Goal: Transaction & Acquisition: Purchase product/service

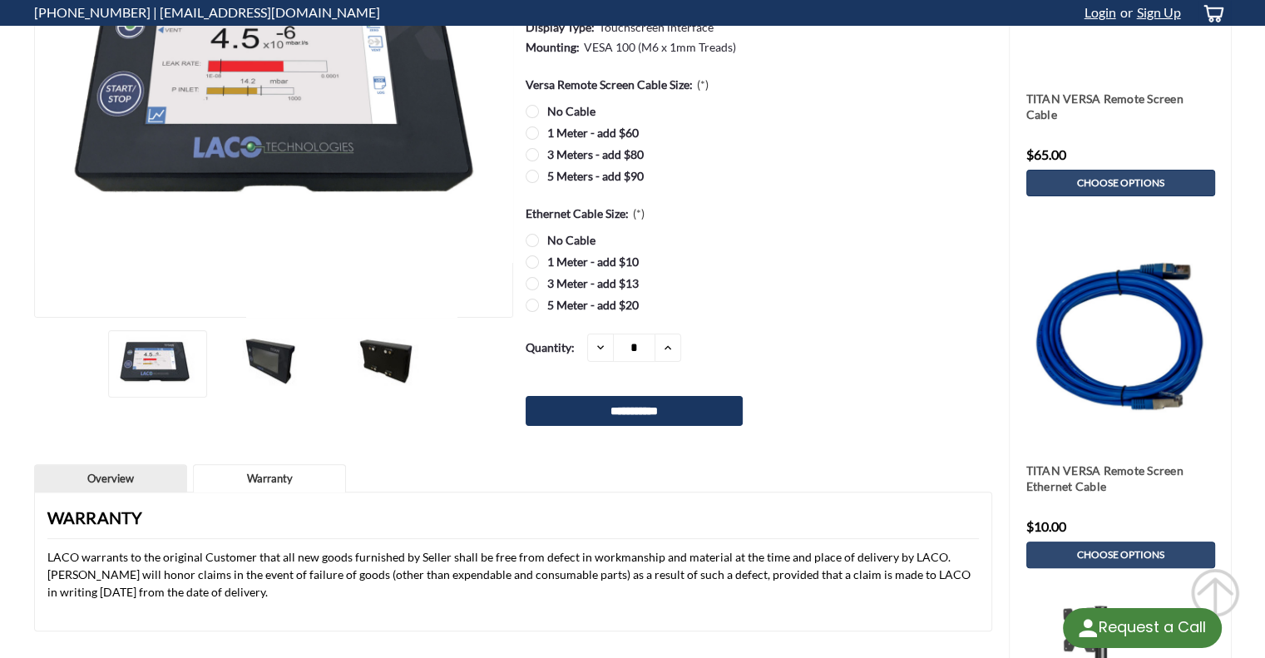
scroll to position [249, 0]
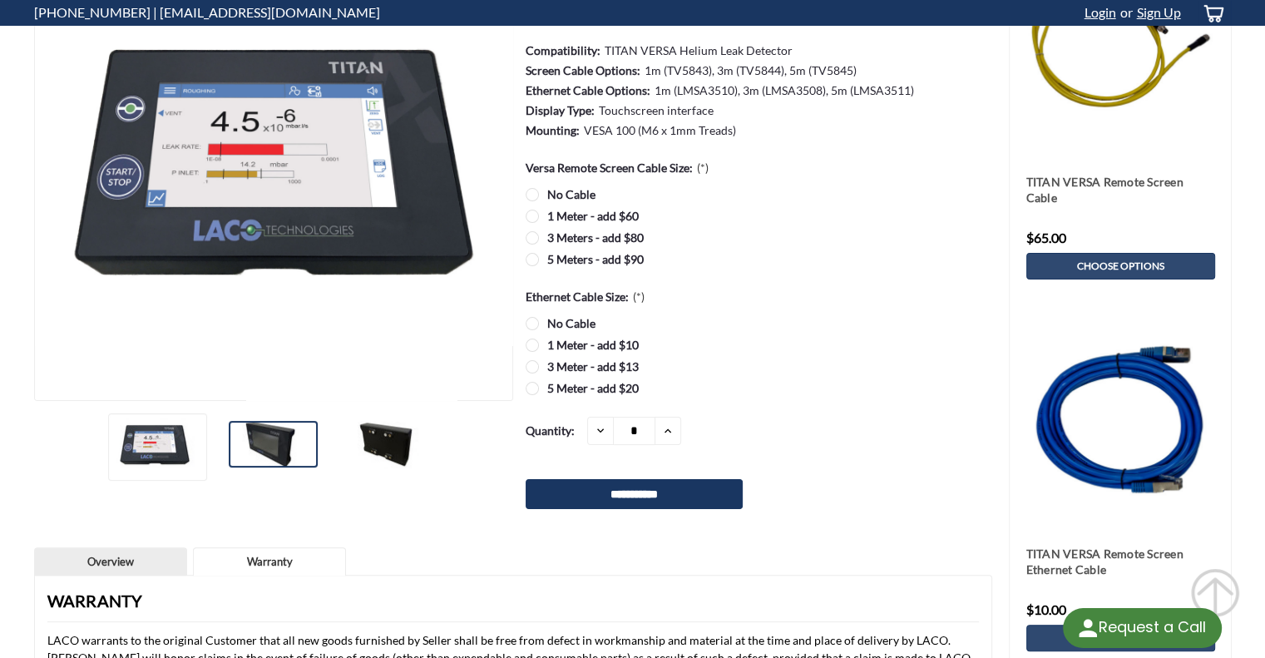
click at [296, 437] on img at bounding box center [270, 444] width 83 height 47
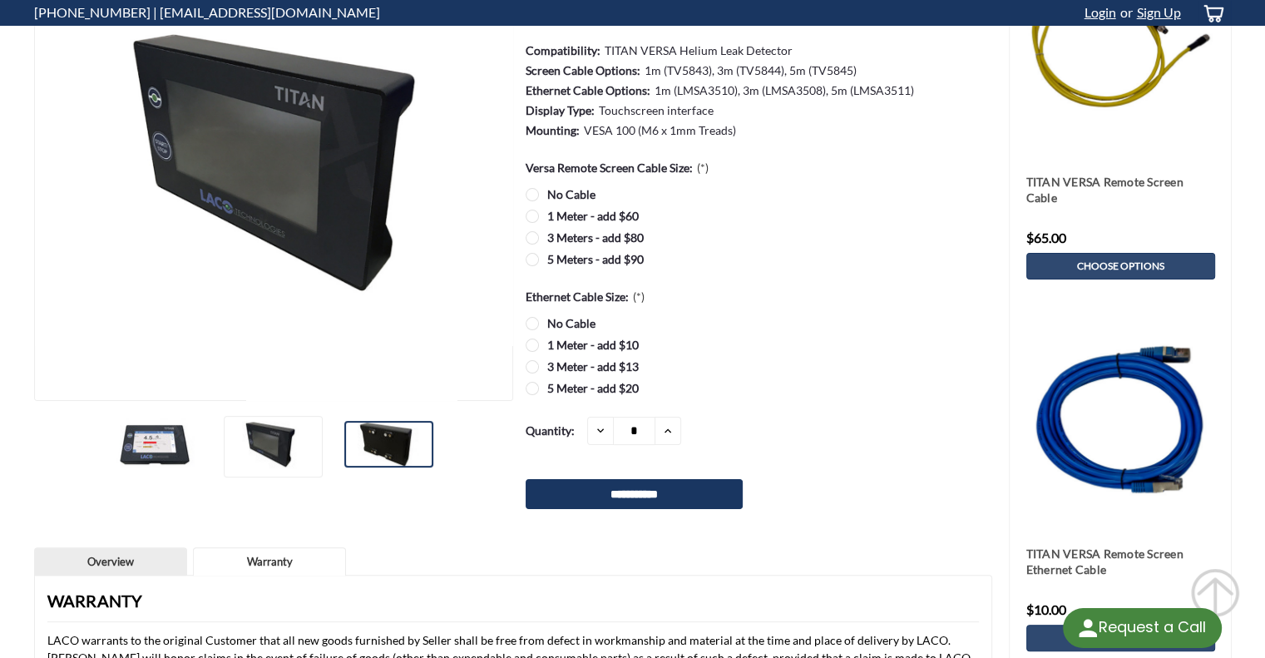
click at [352, 455] on img at bounding box center [385, 444] width 83 height 47
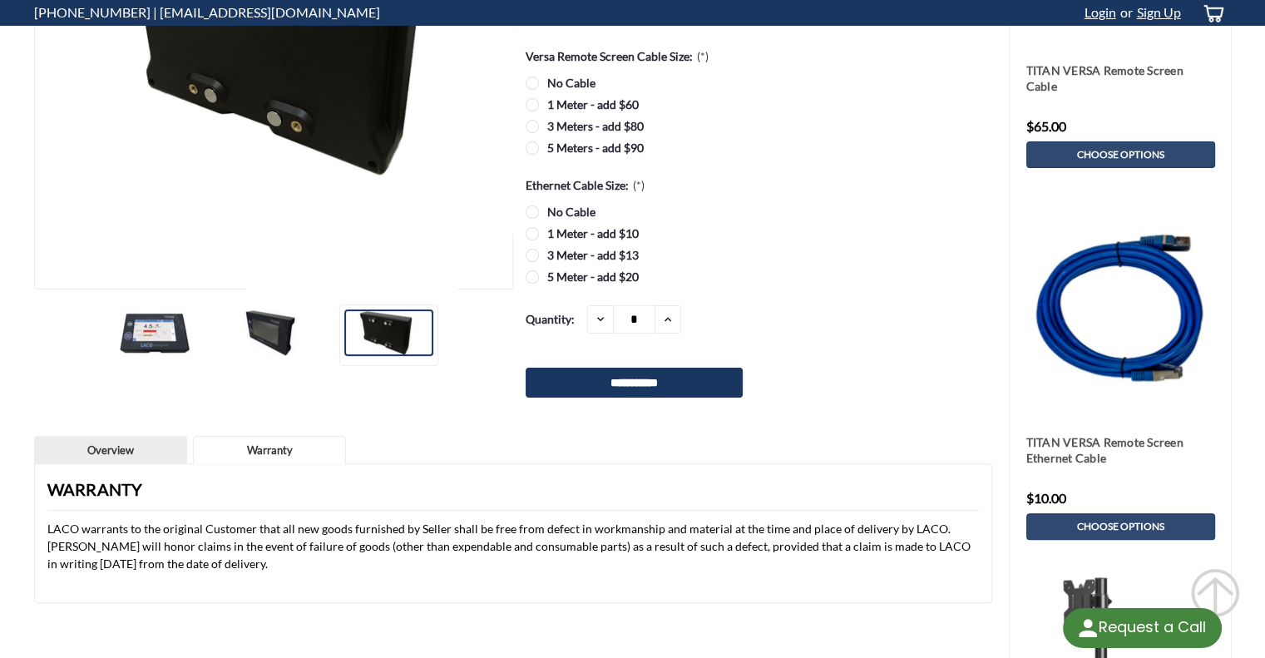
scroll to position [499, 0]
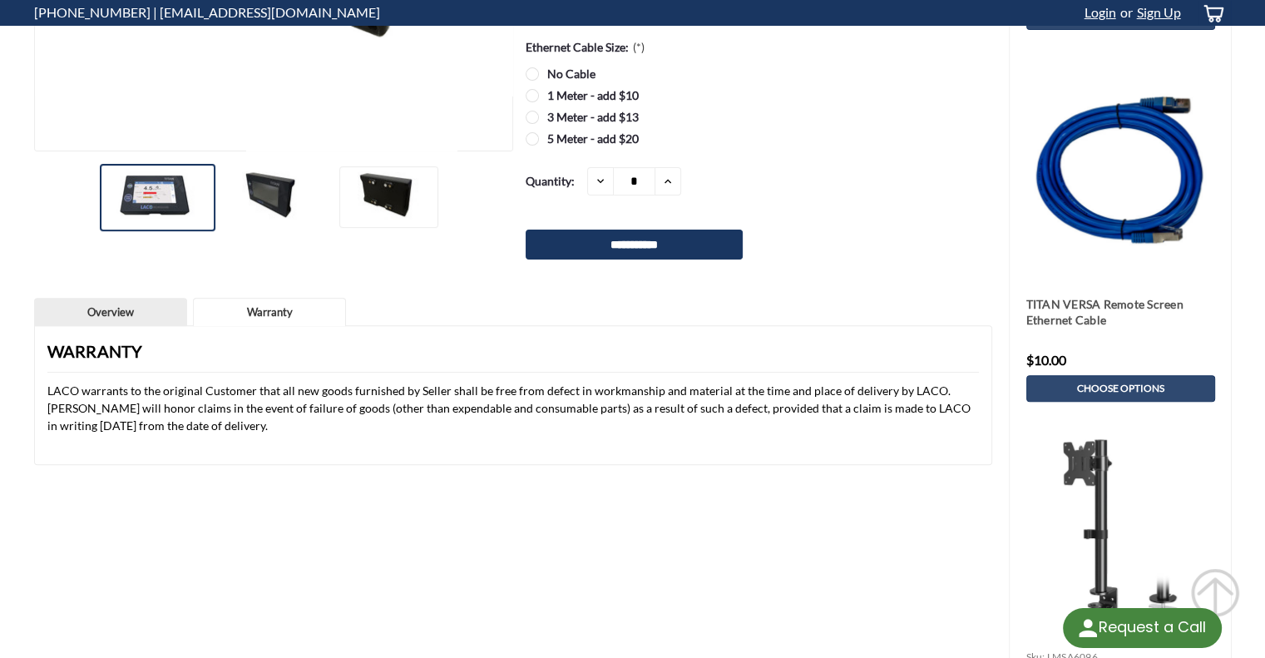
click at [213, 194] on div at bounding box center [158, 197] width 116 height 67
click at [238, 195] on img at bounding box center [270, 194] width 83 height 47
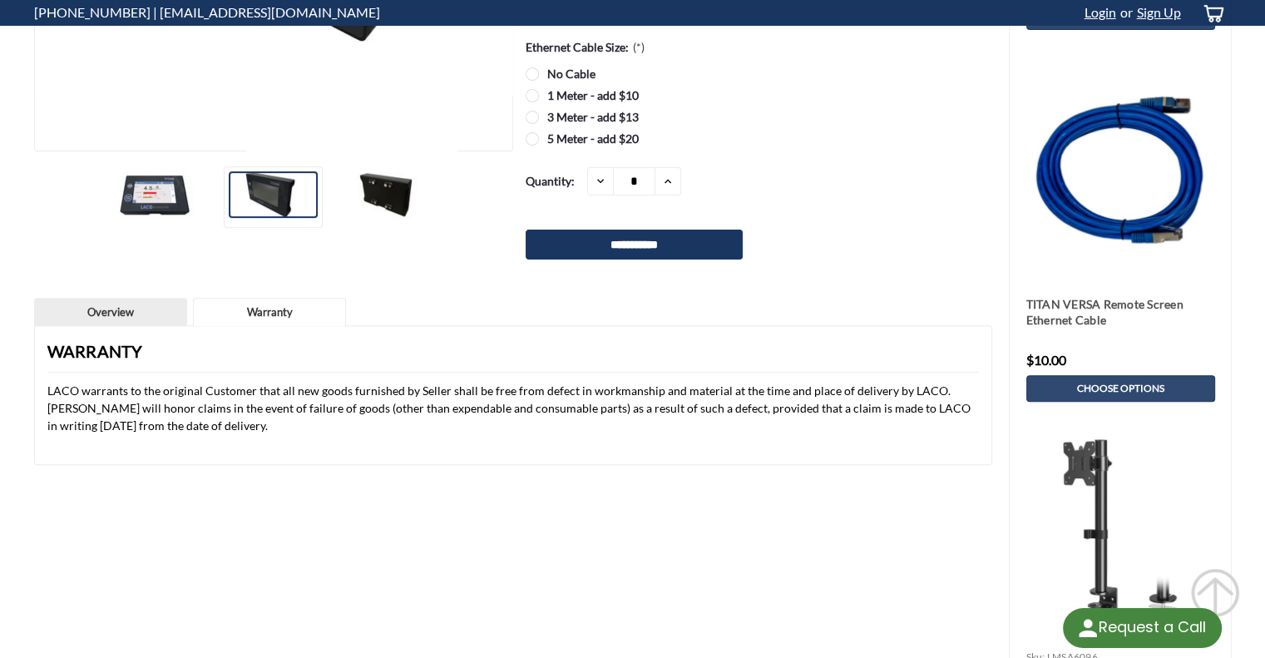
click at [286, 195] on img at bounding box center [270, 194] width 83 height 47
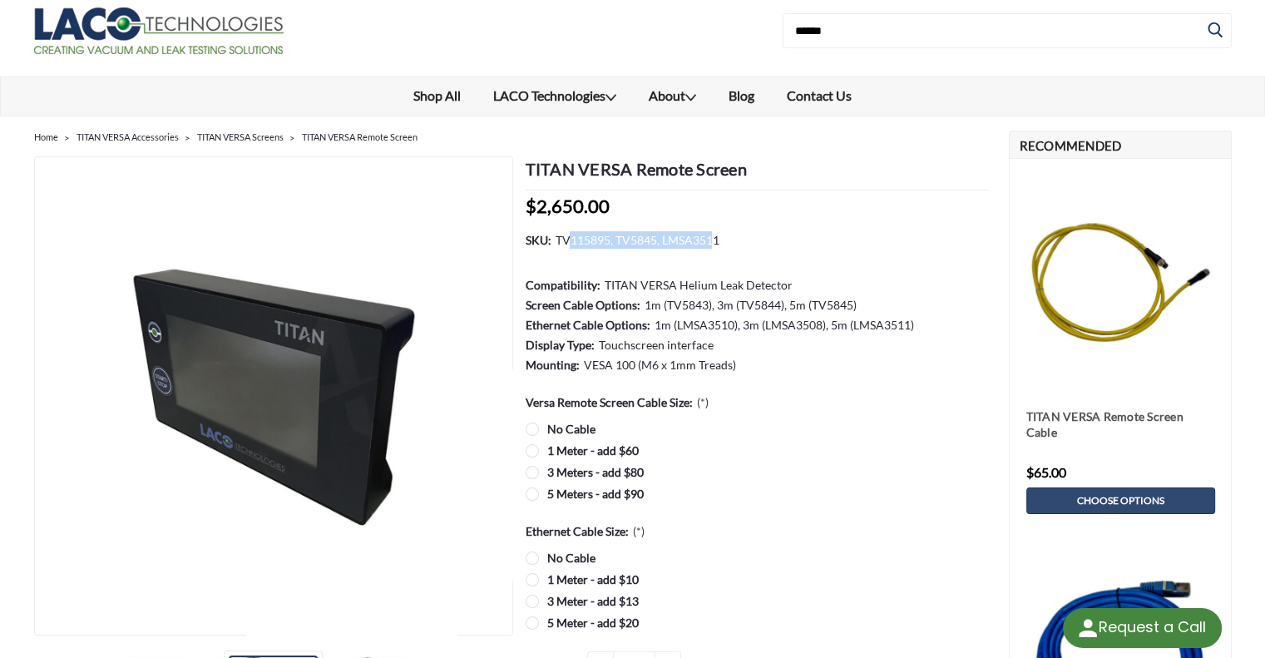
scroll to position [0, 0]
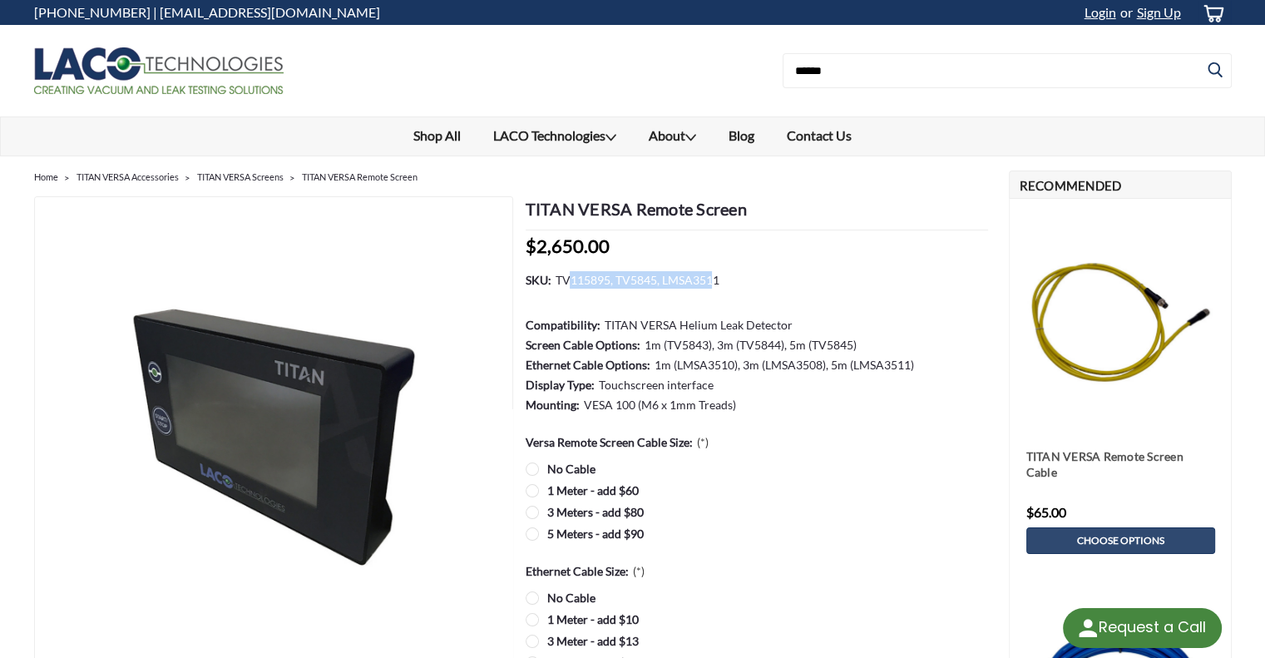
click at [684, 273] on dd "TV115895, TV5845, LMSA3511" at bounding box center [637, 279] width 164 height 17
click at [532, 511] on label "3 Meters - add $80" at bounding box center [757, 511] width 462 height 17
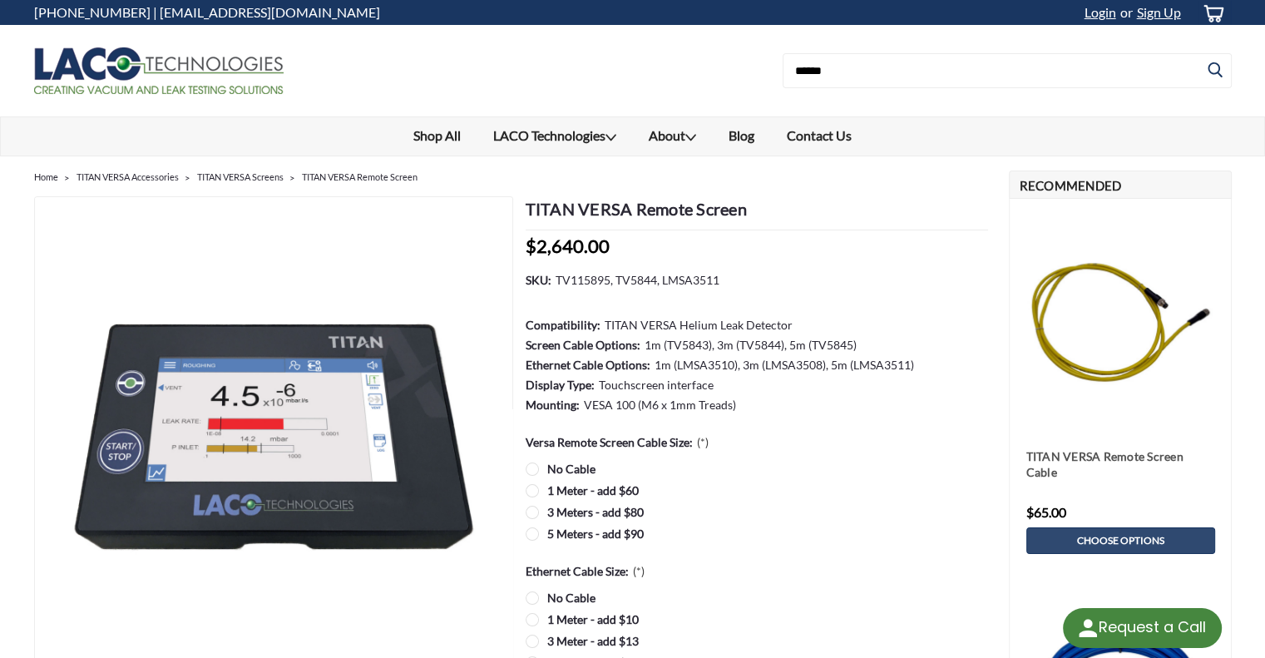
click at [532, 533] on label "5 Meters - add $90" at bounding box center [757, 533] width 462 height 17
click at [605, 69] on div at bounding box center [333, 70] width 599 height 91
drag, startPoint x: 775, startPoint y: 185, endPoint x: 759, endPoint y: 197, distance: 20.1
click at [774, 185] on div "Previous Next TITAN VERSA Remote Screen MSRP: Now: $2,650.00" at bounding box center [513, 596] width 958 height 822
drag, startPoint x: 745, startPoint y: 205, endPoint x: 524, endPoint y: 204, distance: 221.2
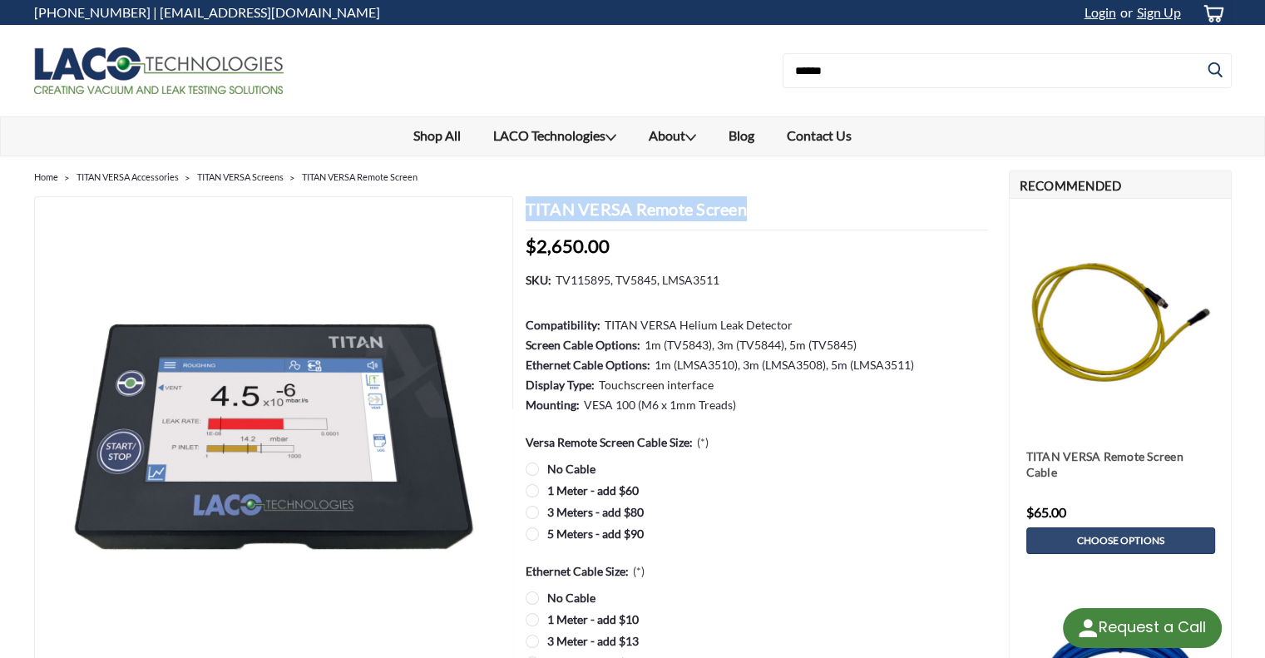
click at [524, 204] on section "TITAN VERSA Remote Screen MSRP: Now: $2,650.00 (You save ) SKU: TV115895, TV584…" at bounding box center [752, 496] width 479 height 600
copy h1 "TITAN VERSA Remote Screen"
drag, startPoint x: 609, startPoint y: 251, endPoint x: 527, endPoint y: 243, distance: 81.9
click at [527, 243] on div "Now: $2,650.00 (You save )" at bounding box center [757, 244] width 462 height 29
copy span "$2,650.00"
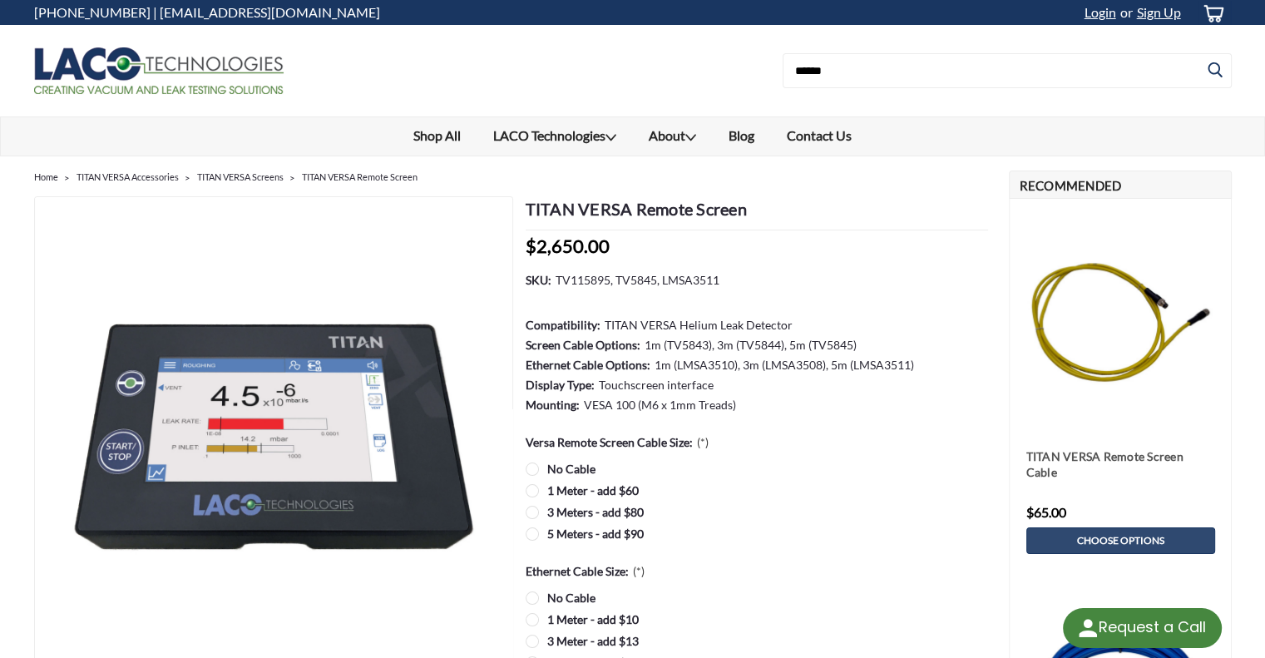
click at [559, 274] on dd "TV115895, TV5845, LMSA3511" at bounding box center [637, 279] width 164 height 17
drag, startPoint x: 555, startPoint y: 277, endPoint x: 607, endPoint y: 277, distance: 52.4
click at [607, 277] on dd "TV115895, TV5845, LMSA3511" at bounding box center [637, 279] width 164 height 17
copy dd "TV115895"
click at [532, 472] on label "No Cable" at bounding box center [757, 468] width 462 height 17
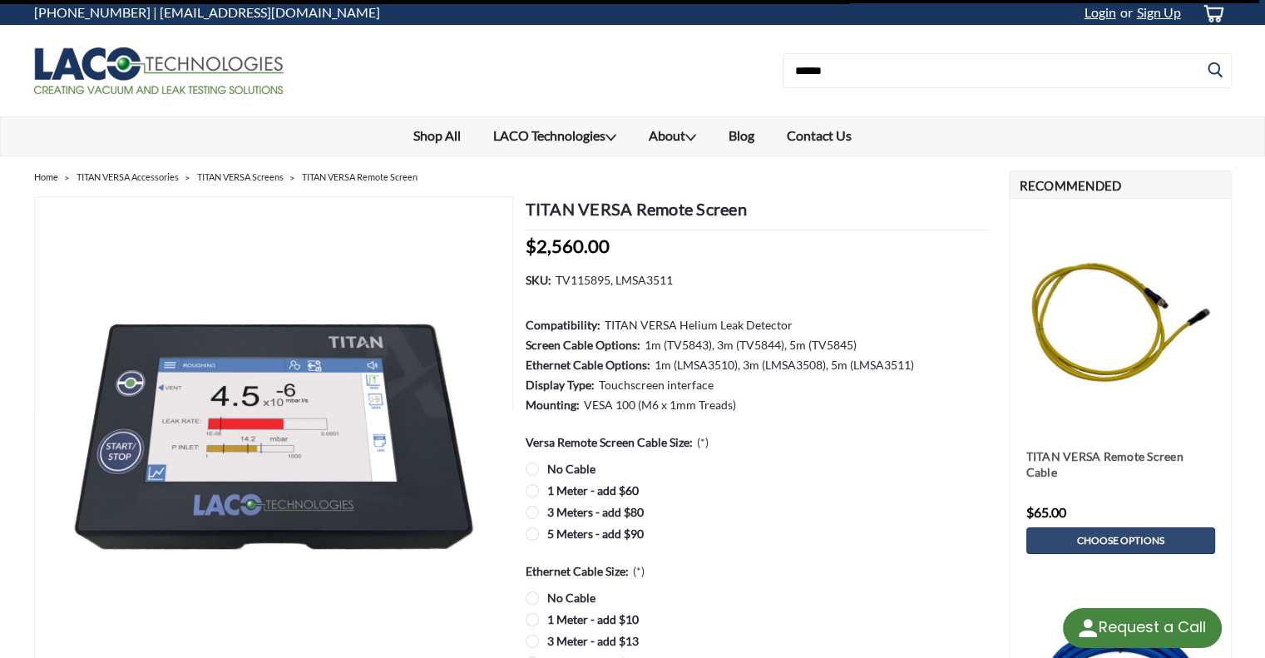
click at [528, 595] on label "No Cable" at bounding box center [757, 597] width 462 height 17
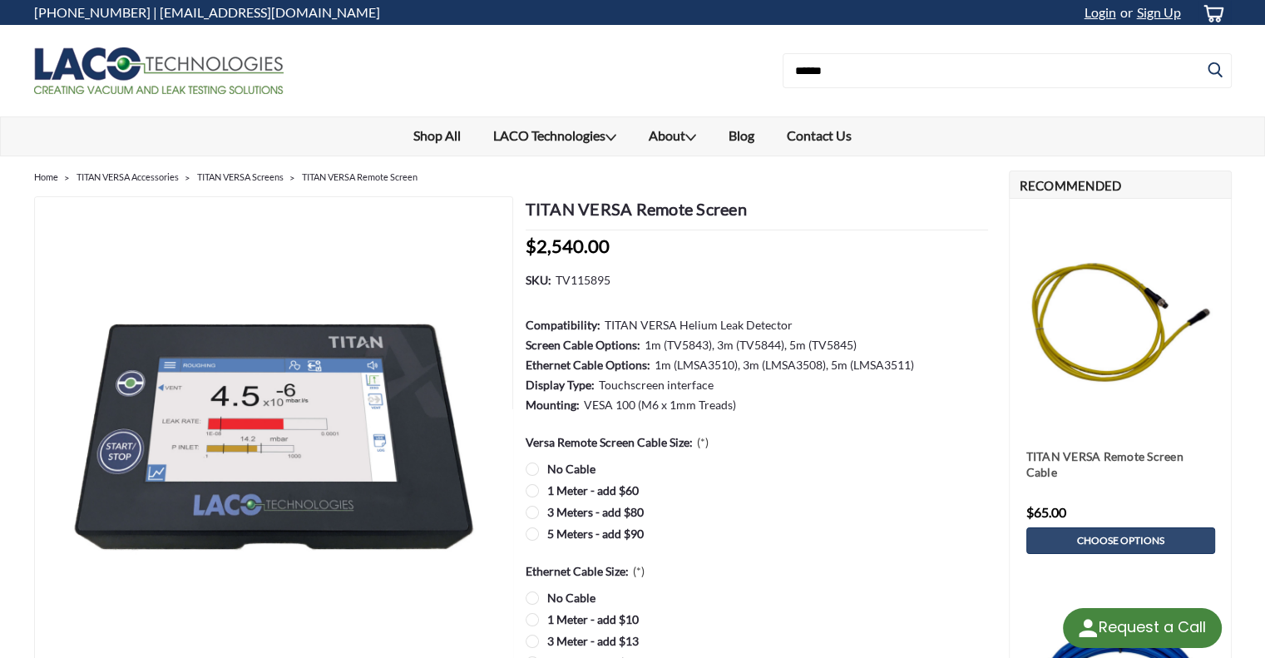
click at [616, 249] on div "Now: $2,540.00 (You save )" at bounding box center [757, 244] width 462 height 29
drag, startPoint x: 605, startPoint y: 241, endPoint x: 551, endPoint y: 216, distance: 59.5
click at [532, 242] on span "$2,540.00" at bounding box center [568, 246] width 84 height 22
click at [531, 533] on label "5 Meters - add $90" at bounding box center [757, 533] width 462 height 17
drag, startPoint x: 616, startPoint y: 279, endPoint x: 680, endPoint y: 270, distance: 64.6
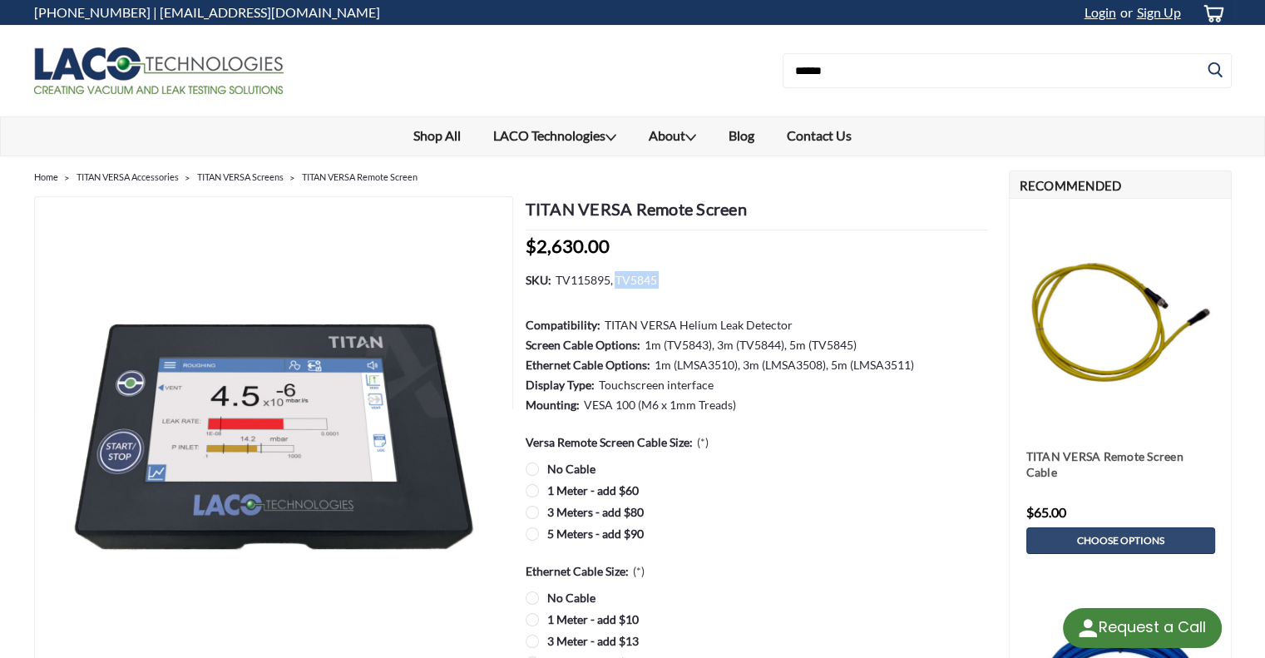
click at [655, 273] on dd "TV115895, TV5845" at bounding box center [605, 279] width 101 height 17
copy dd "TV5845"
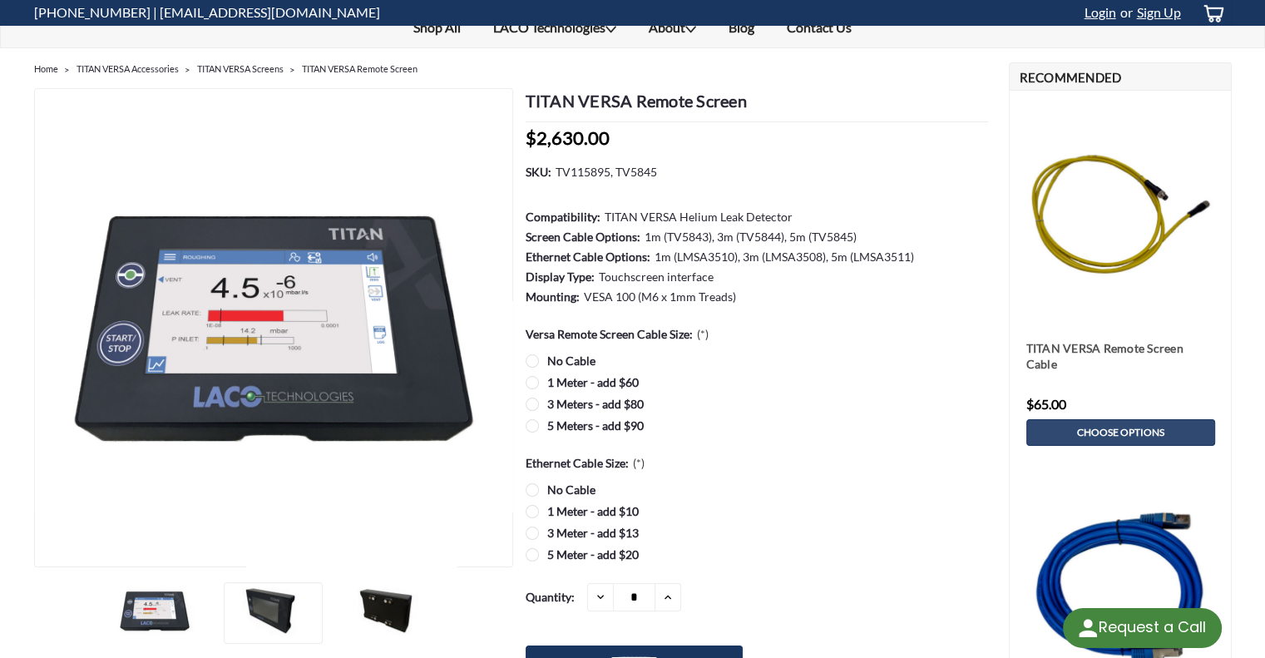
click at [531, 555] on label "5 Meter - add $20" at bounding box center [757, 554] width 462 height 17
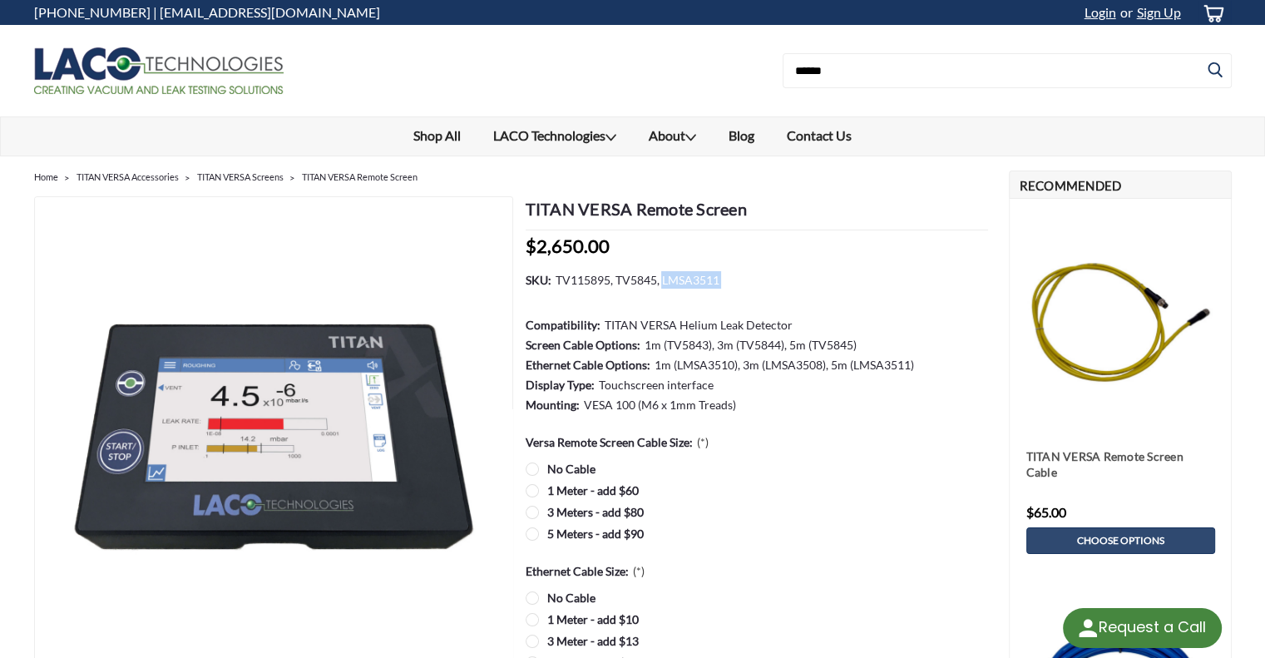
drag, startPoint x: 662, startPoint y: 277, endPoint x: 723, endPoint y: 274, distance: 60.8
click at [720, 274] on dl "SKU: TV115895, TV5845, LMSA3511 Compatibility: TITAN VERSA Helium Leak Detector…" at bounding box center [757, 343] width 462 height 145
copy dl "LMSA3511"
drag, startPoint x: 541, startPoint y: 437, endPoint x: 669, endPoint y: 438, distance: 128.1
click at [669, 438] on div "Previous Next TITAN VERSA Remote Screen MSRP: Now: $2,650.00" at bounding box center [513, 596] width 958 height 822
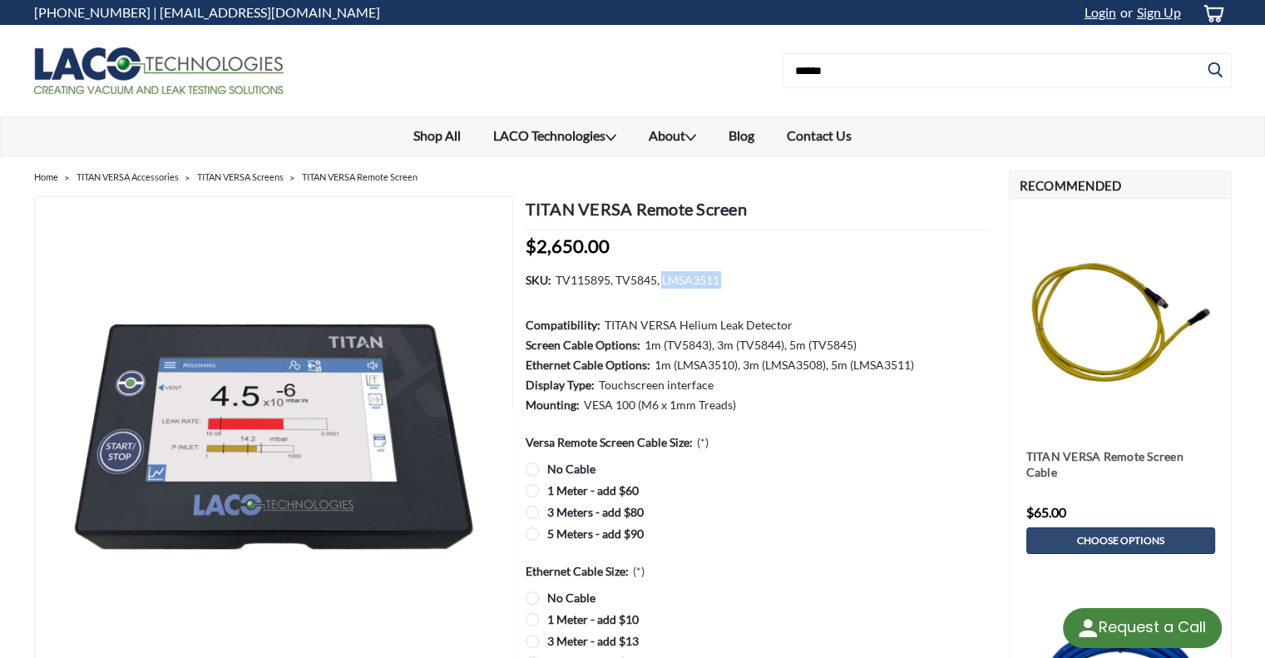
drag, startPoint x: 665, startPoint y: 440, endPoint x: 526, endPoint y: 442, distance: 139.7
click at [526, 441] on div "Previous Next TITAN VERSA Remote Screen MSRP: Now: $2,650.00" at bounding box center [513, 596] width 958 height 822
drag, startPoint x: 548, startPoint y: 439, endPoint x: 531, endPoint y: 443, distance: 18.0
click at [546, 439] on label "Versa Remote Screen Cable Size: (*)" at bounding box center [617, 441] width 183 height 17
click at [529, 443] on label "Versa Remote Screen Cable Size: (*)" at bounding box center [617, 441] width 183 height 17
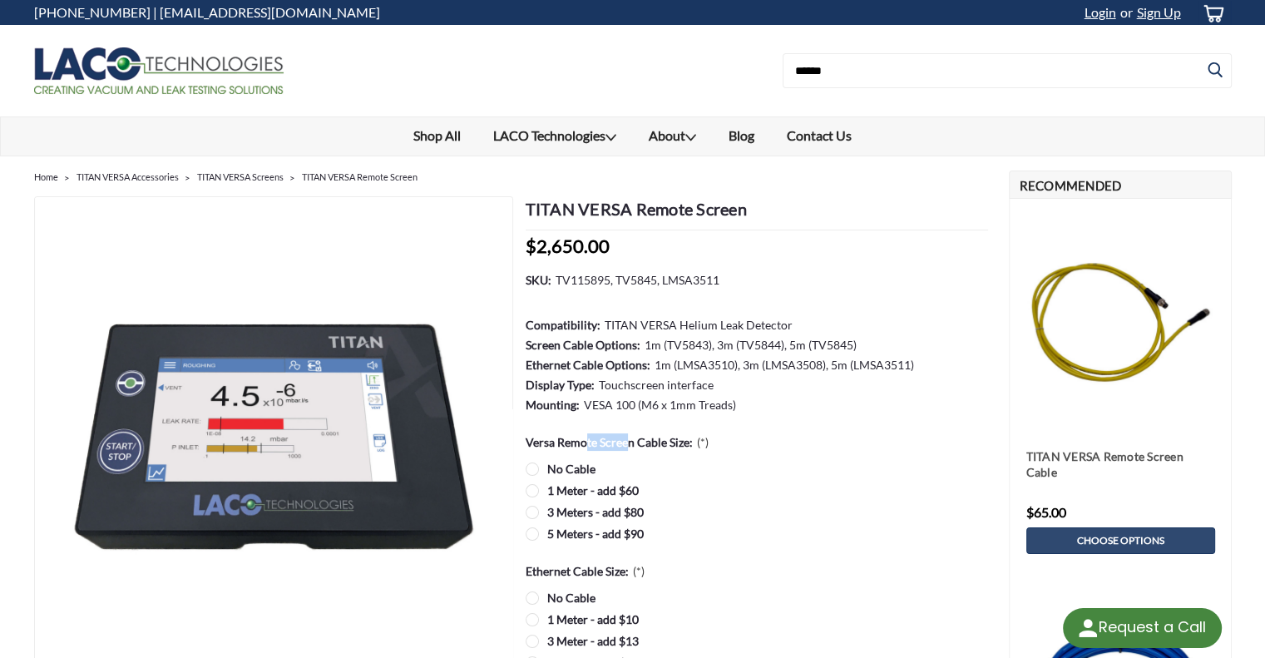
drag, startPoint x: 529, startPoint y: 441, endPoint x: 552, endPoint y: 442, distance: 23.3
click at [570, 442] on label "Versa Remote Screen Cable Size: (*)" at bounding box center [617, 441] width 183 height 17
click at [542, 442] on label "Versa Remote Screen Cable Size: (*)" at bounding box center [617, 441] width 183 height 17
click at [533, 441] on label "Versa Remote Screen Cable Size: (*)" at bounding box center [617, 441] width 183 height 17
click at [531, 441] on label "Versa Remote Screen Cable Size: (*)" at bounding box center [617, 441] width 183 height 17
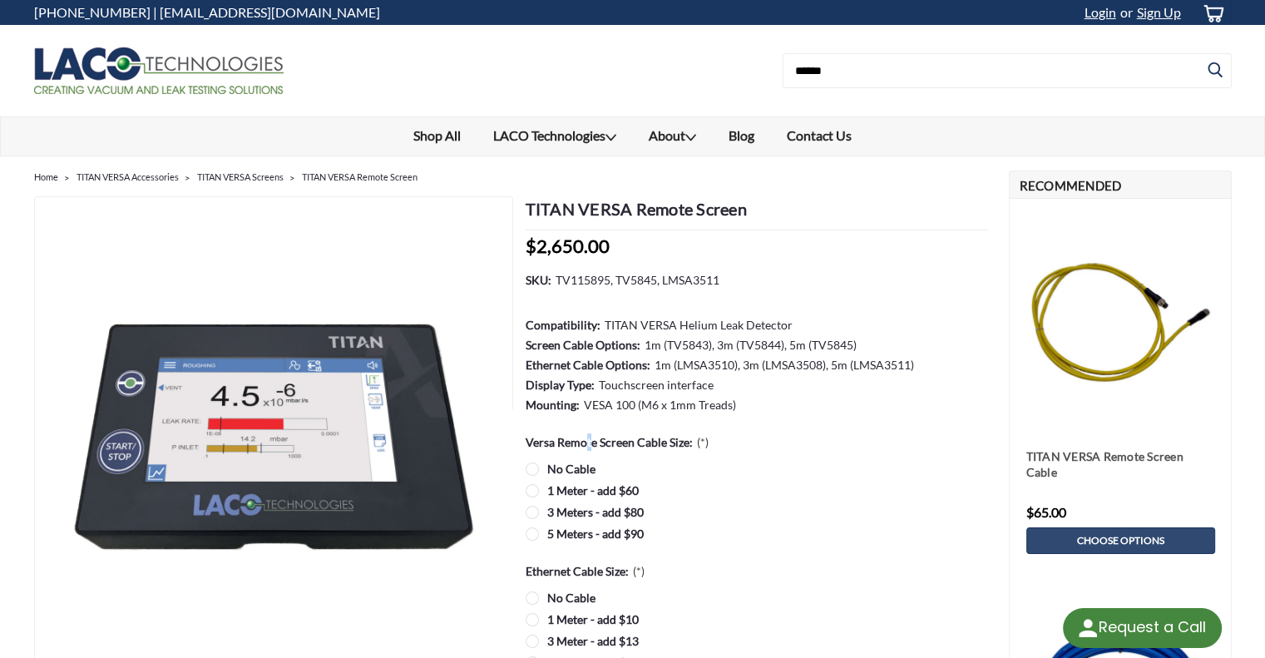
click at [538, 439] on label "Versa Remote Screen Cable Size: (*)" at bounding box center [617, 441] width 183 height 17
click at [529, 439] on label "Versa Remote Screen Cable Size: (*)" at bounding box center [617, 441] width 183 height 17
drag, startPoint x: 527, startPoint y: 439, endPoint x: 689, endPoint y: 450, distance: 161.7
click at [689, 450] on div "Versa Remote Screen Cable Size: (*) No Cable 1 Meter - add $60 3 Meters - add $…" at bounding box center [757, 486] width 462 height 106
copy label "Versa Remote Screen Cable Size"
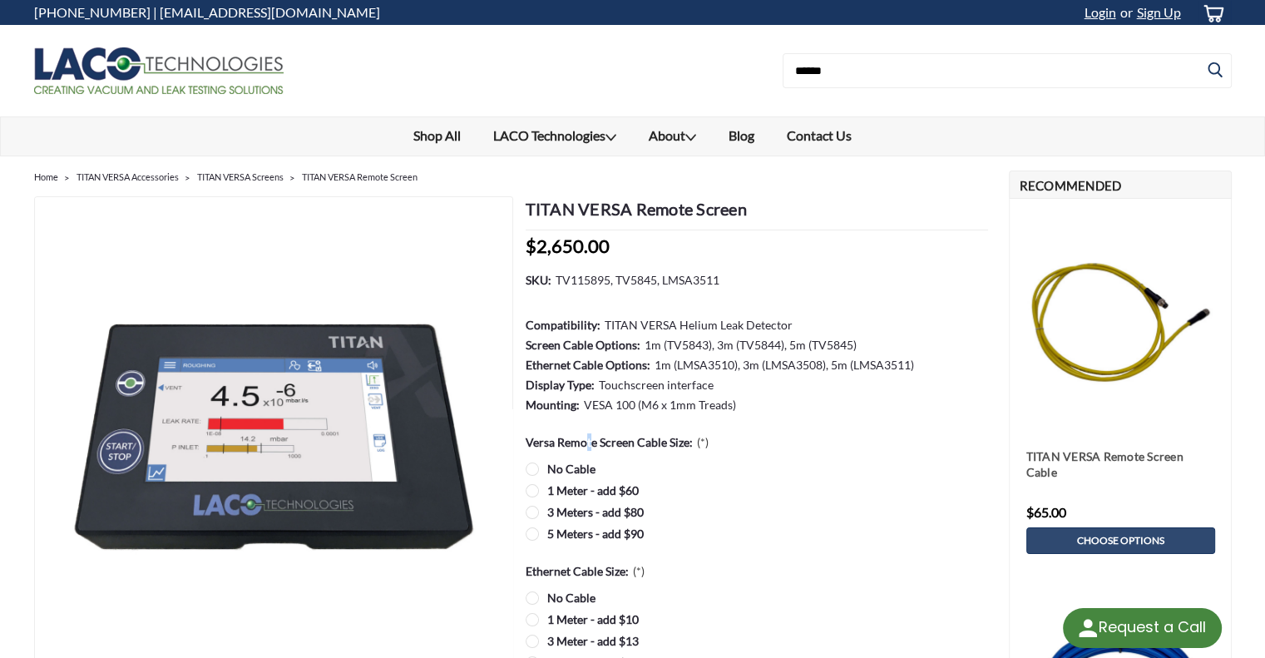
drag, startPoint x: 527, startPoint y: 570, endPoint x: 601, endPoint y: 573, distance: 74.1
click at [601, 573] on label "Ethernet Cable Size: (*)" at bounding box center [585, 570] width 119 height 17
copy label "Ethernet Cable"
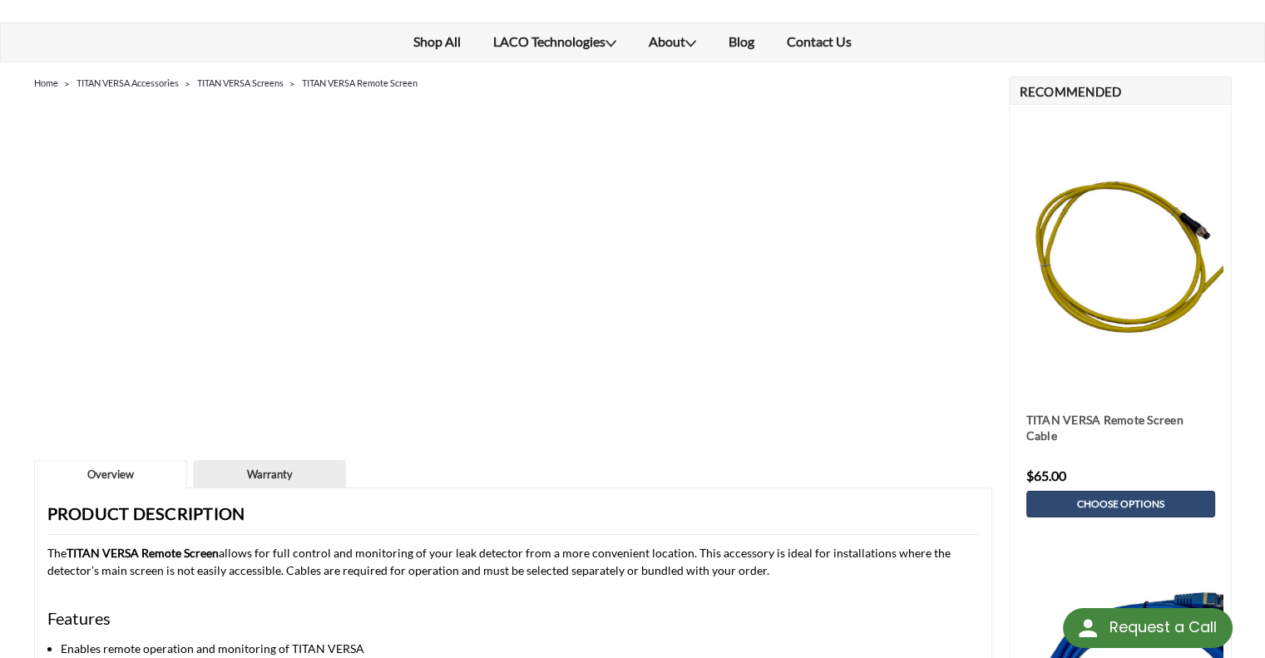
scroll to position [166, 0]
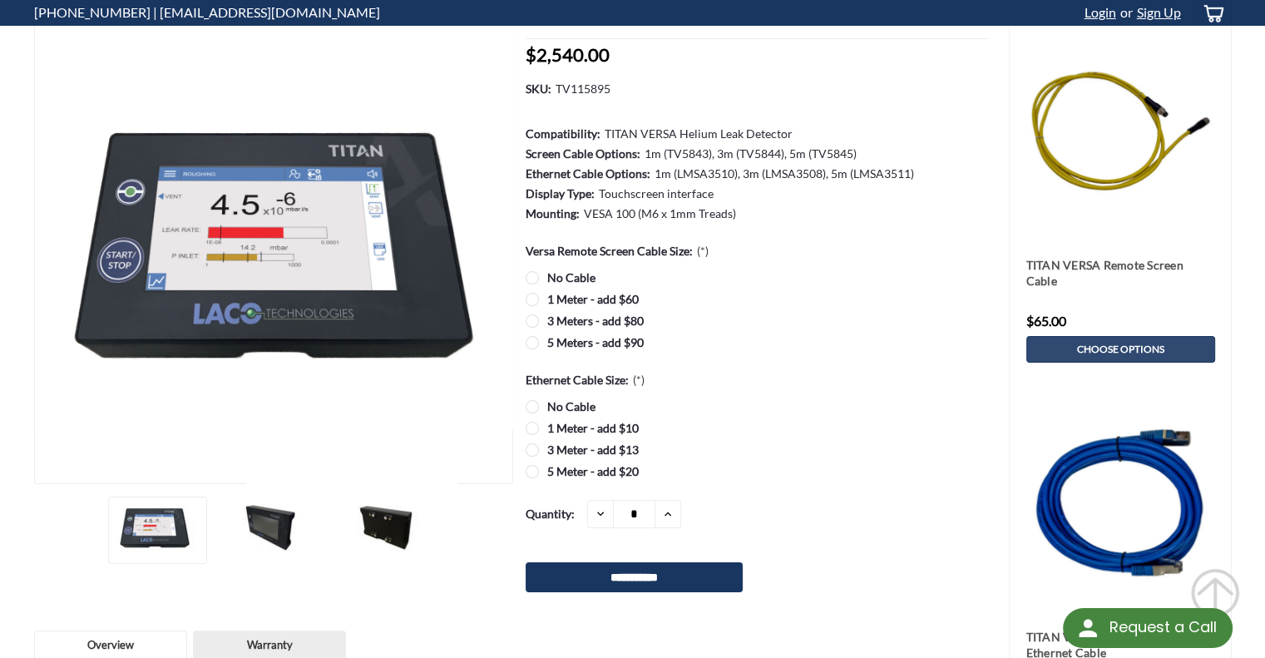
click at [531, 467] on label "5 Meter - add $20" at bounding box center [757, 470] width 462 height 17
click at [533, 342] on label "5 Meters - add $90" at bounding box center [757, 341] width 462 height 17
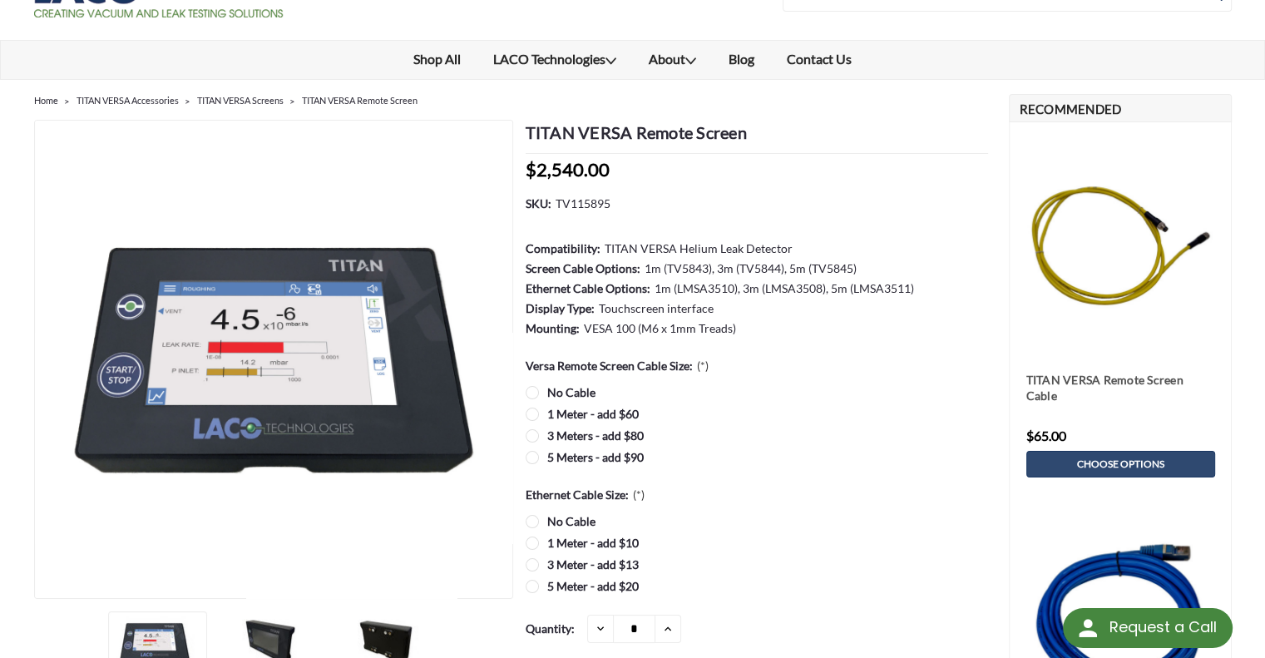
scroll to position [166, 0]
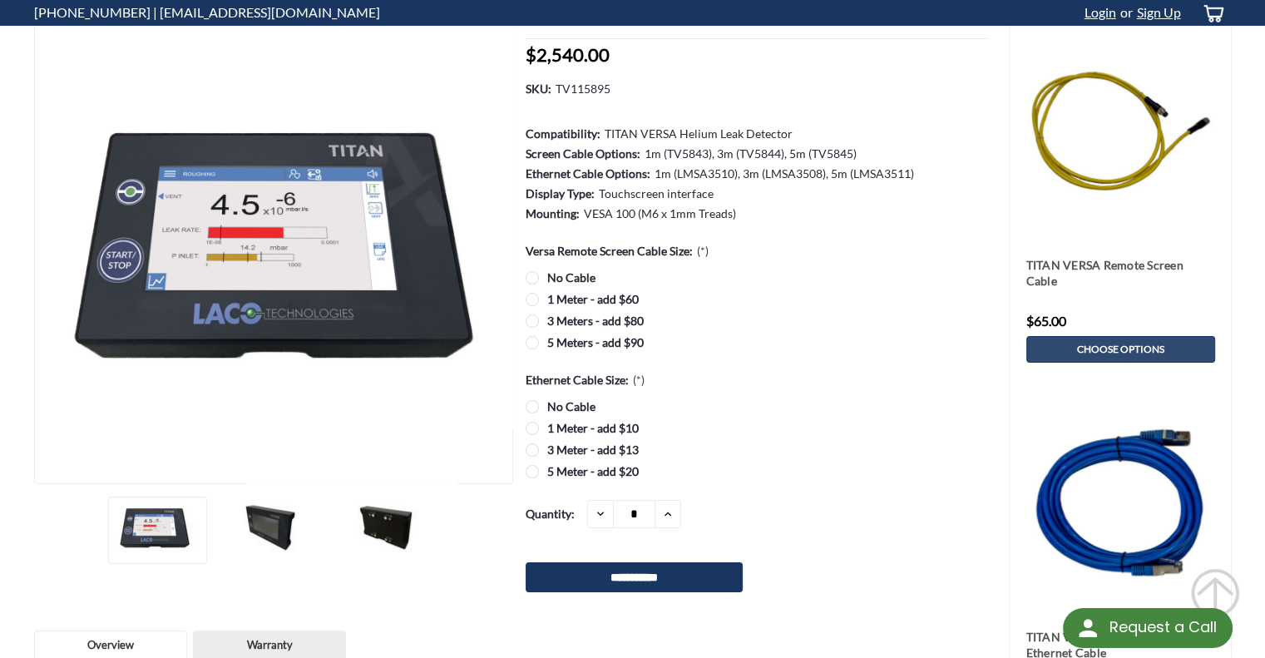
click at [531, 475] on label "5 Meter - add $20" at bounding box center [757, 470] width 462 height 17
click at [539, 339] on label "5 Meters - add $90" at bounding box center [757, 341] width 462 height 17
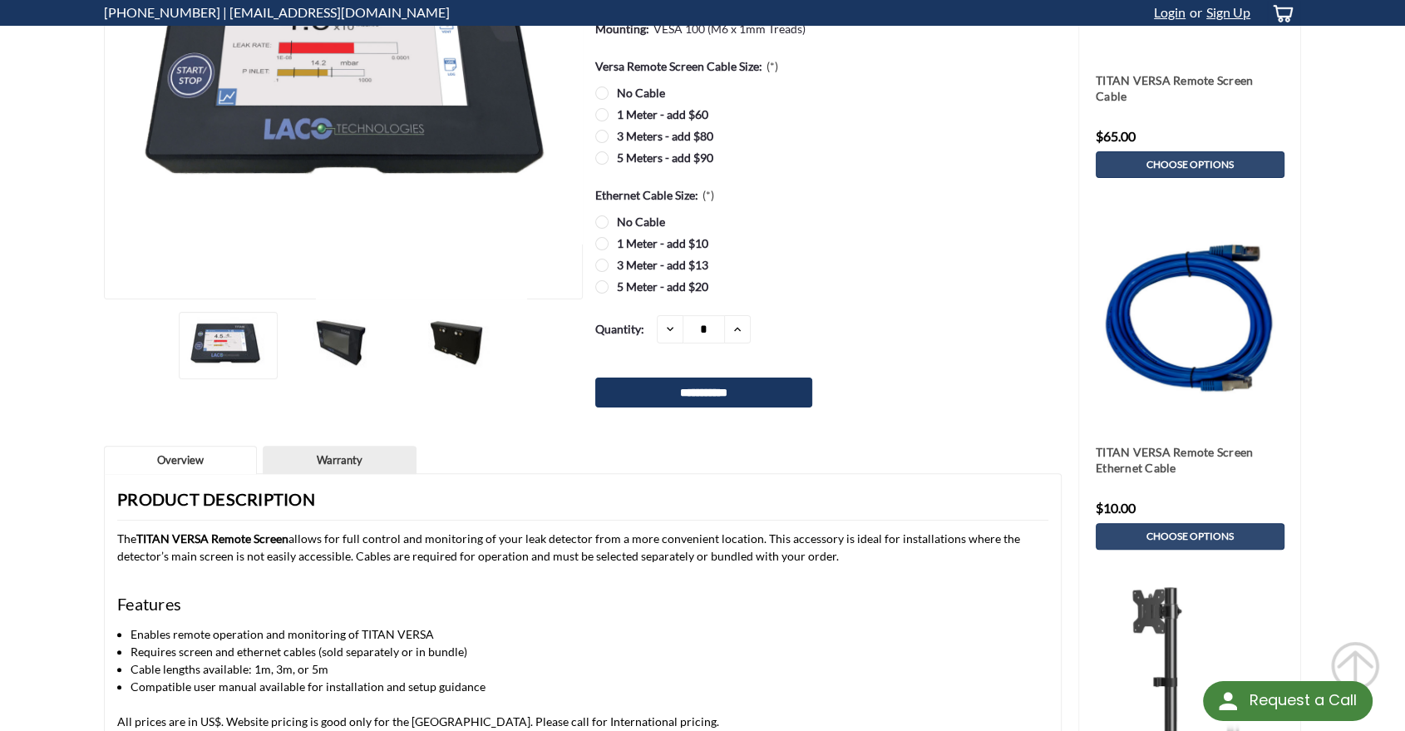
scroll to position [0, 0]
